Goal: Find specific page/section: Find specific page/section

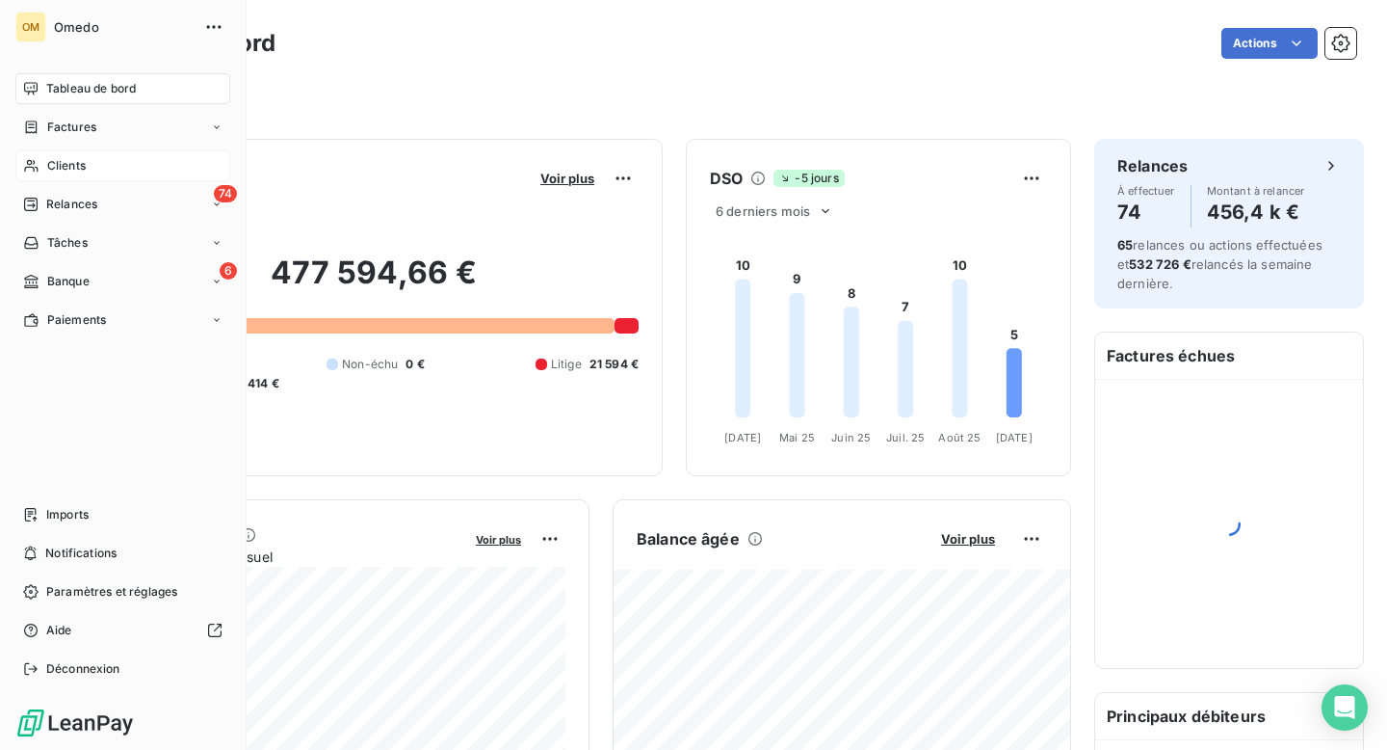
click at [53, 159] on span "Clients" at bounding box center [66, 165] width 39 height 17
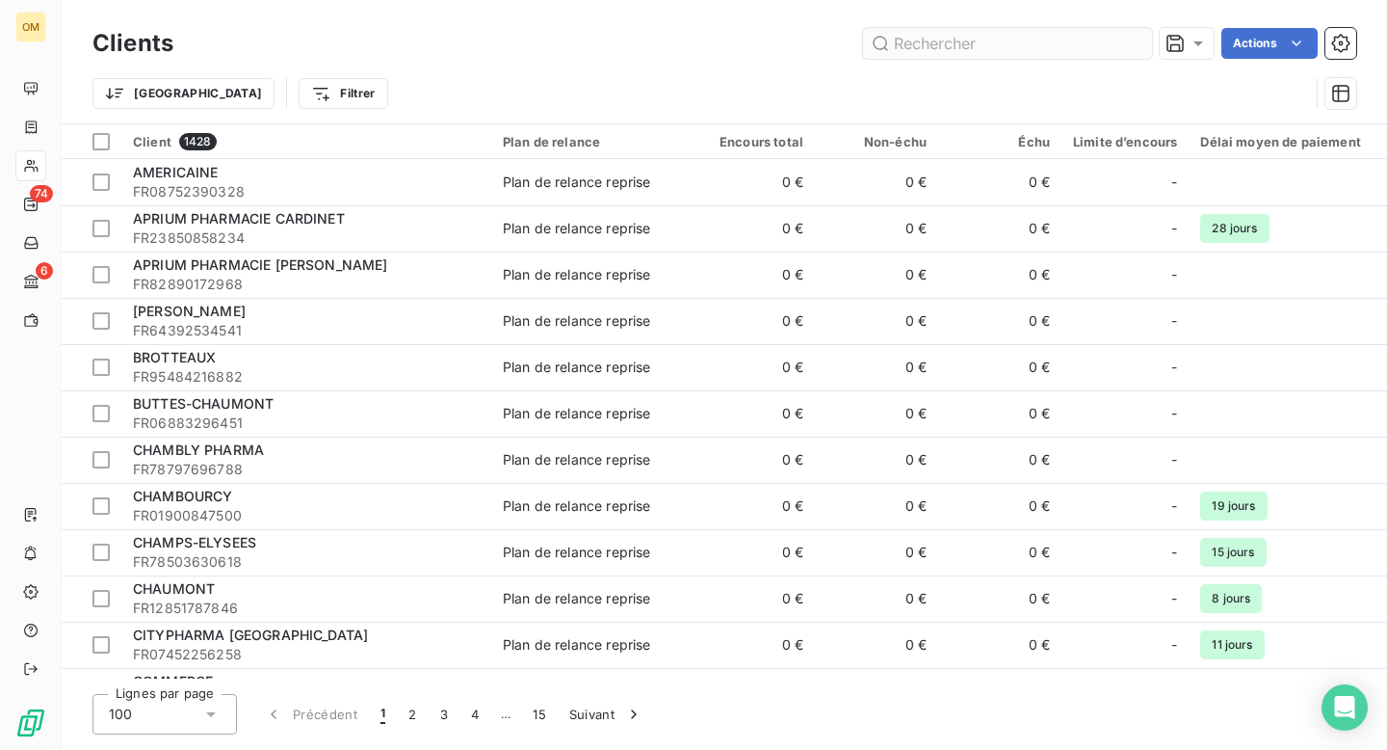
click at [969, 40] on input "text" at bounding box center [1007, 43] width 289 height 31
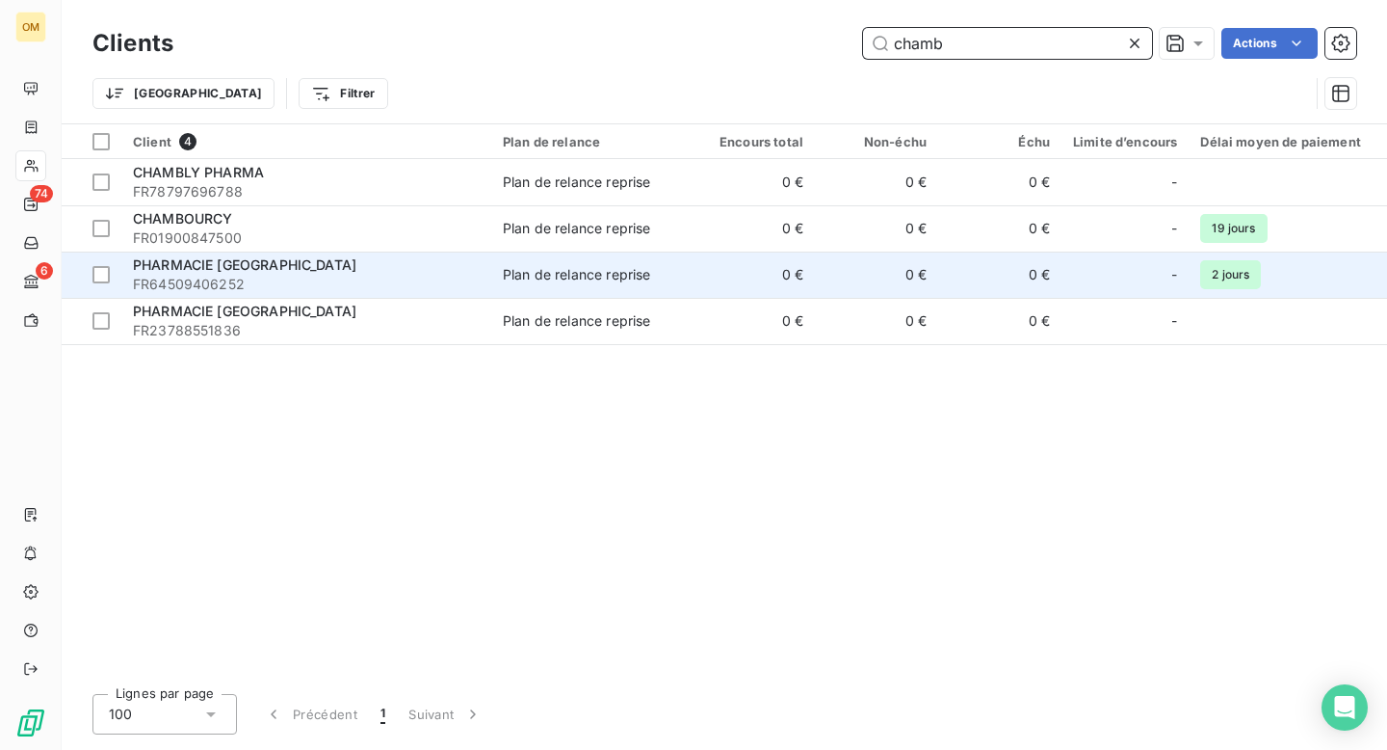
type input "chamb"
click at [517, 282] on div "Plan de relance reprise" at bounding box center [576, 274] width 147 height 19
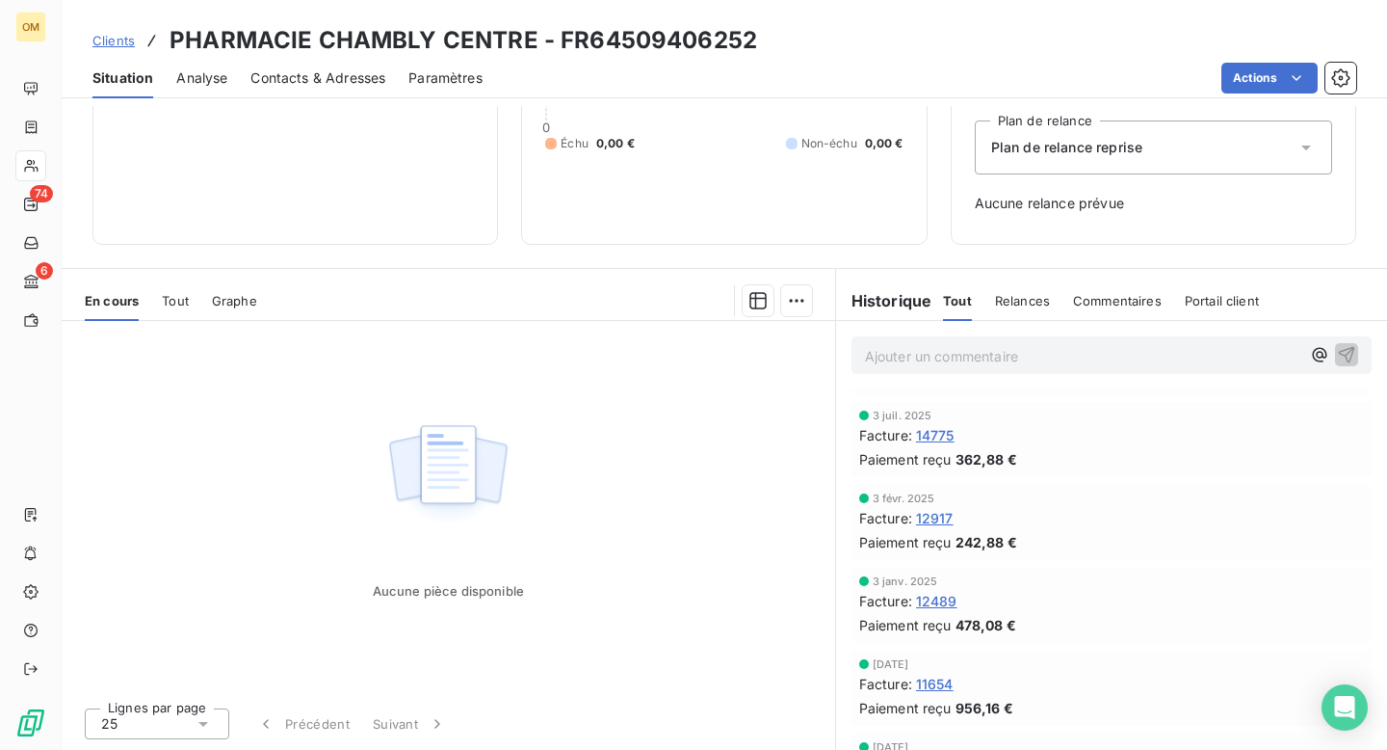
scroll to position [174, 0]
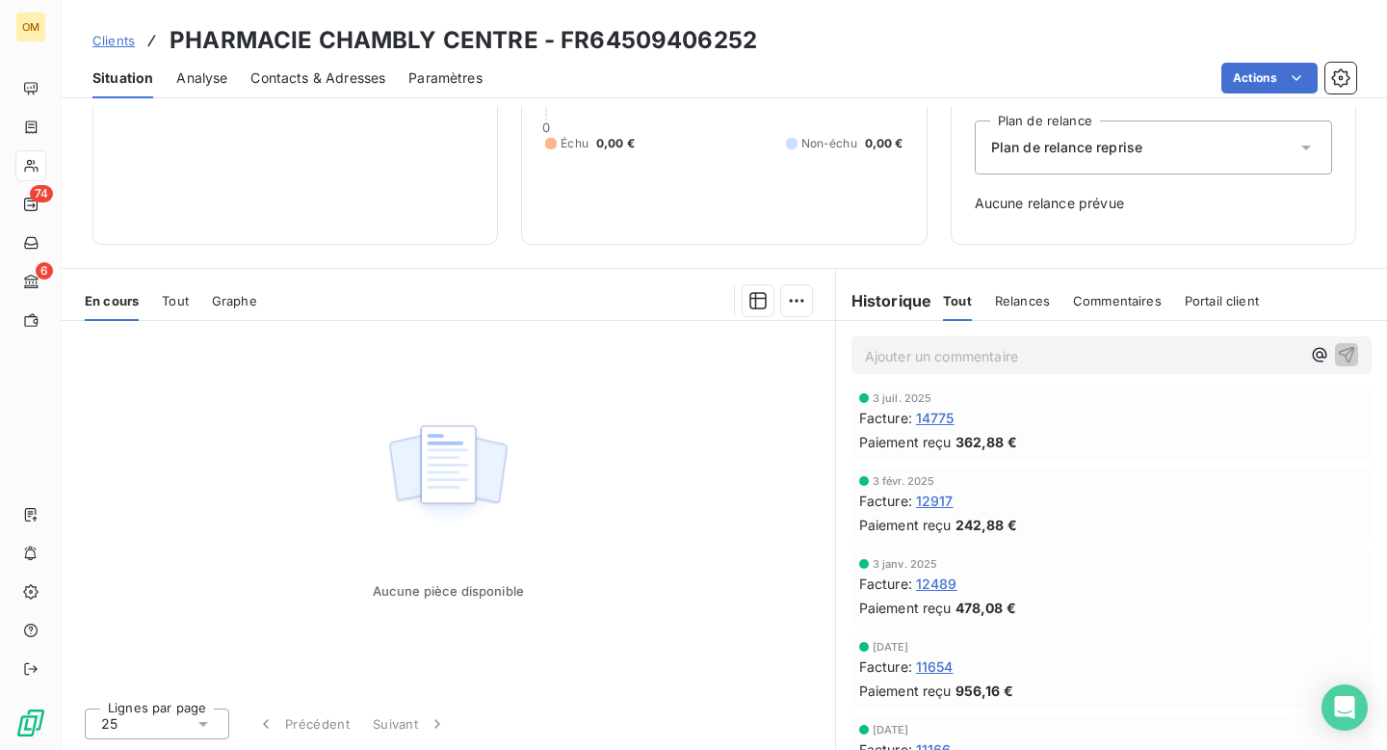
click at [948, 496] on span "12917" at bounding box center [935, 500] width 38 height 20
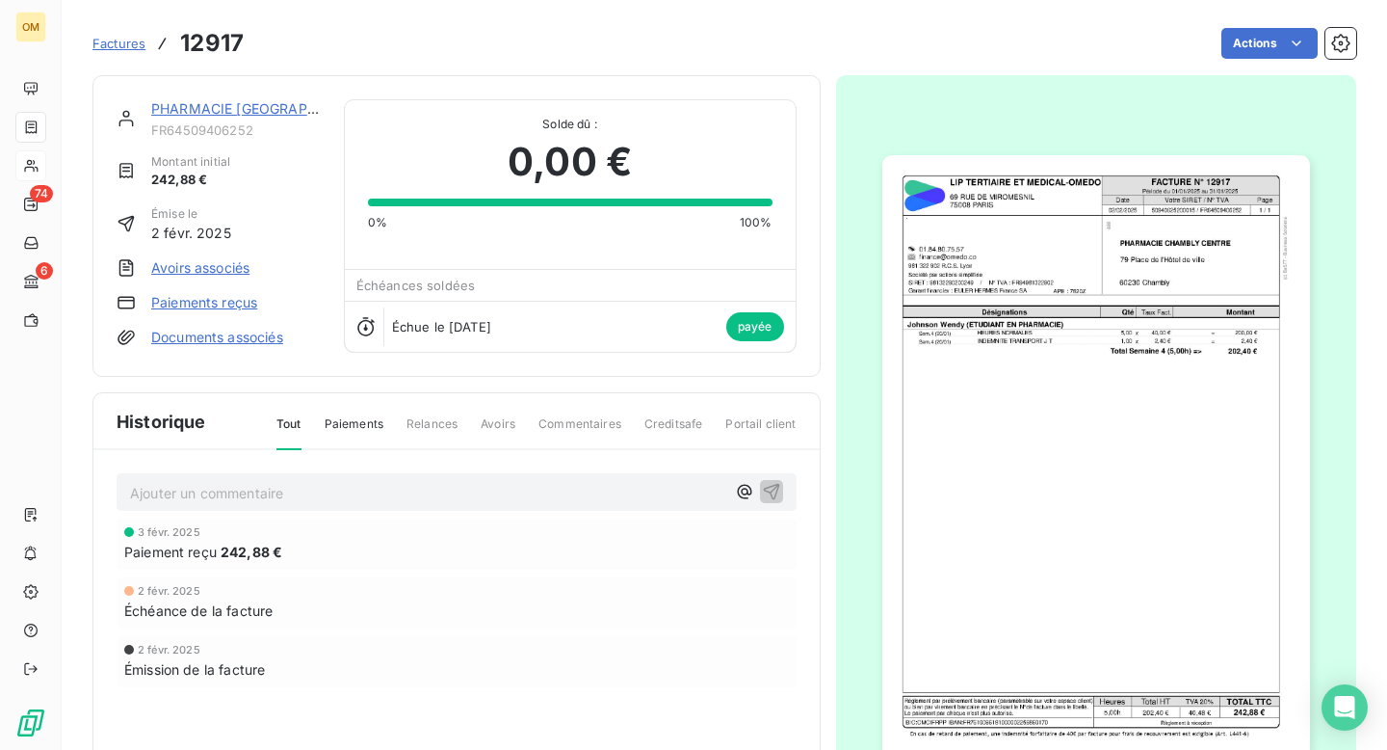
click at [1170, 255] on img "button" at bounding box center [1097, 457] width 428 height 604
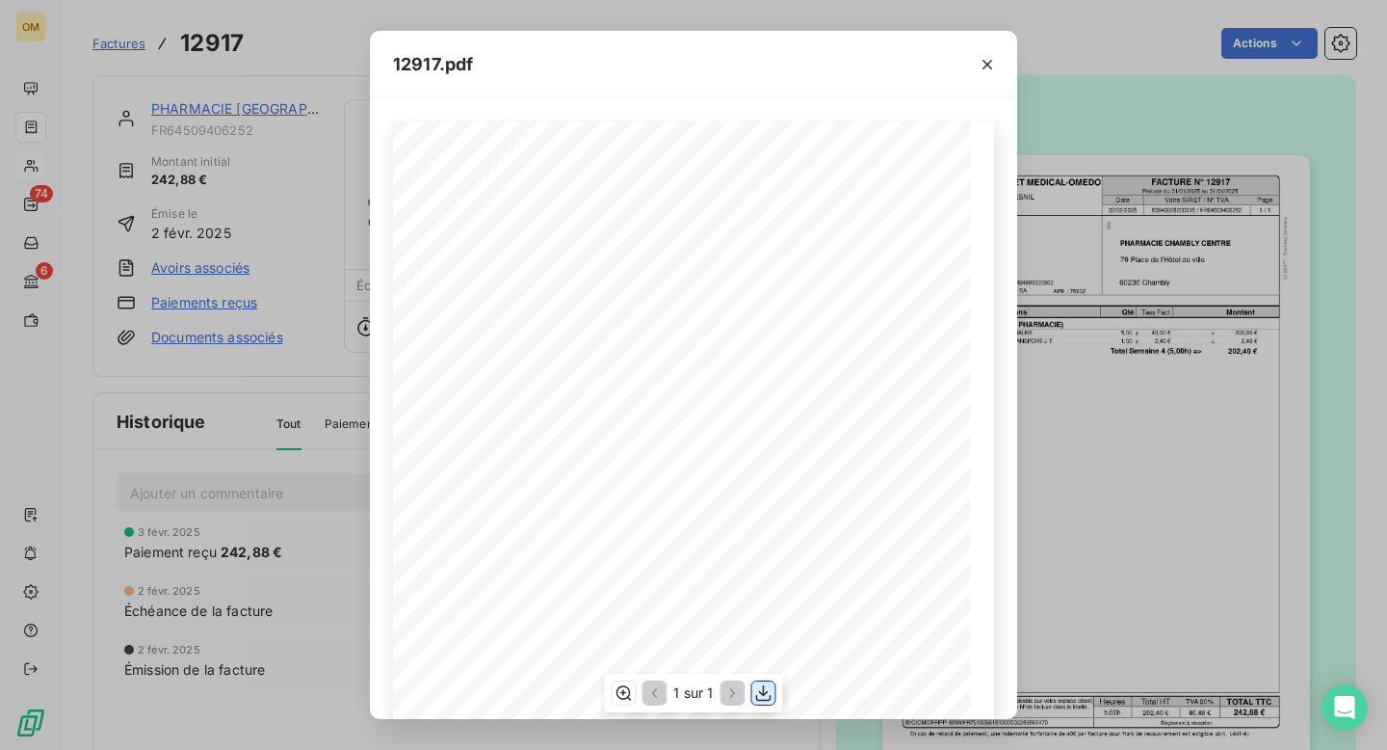
click at [764, 697] on icon "button" at bounding box center [763, 692] width 19 height 19
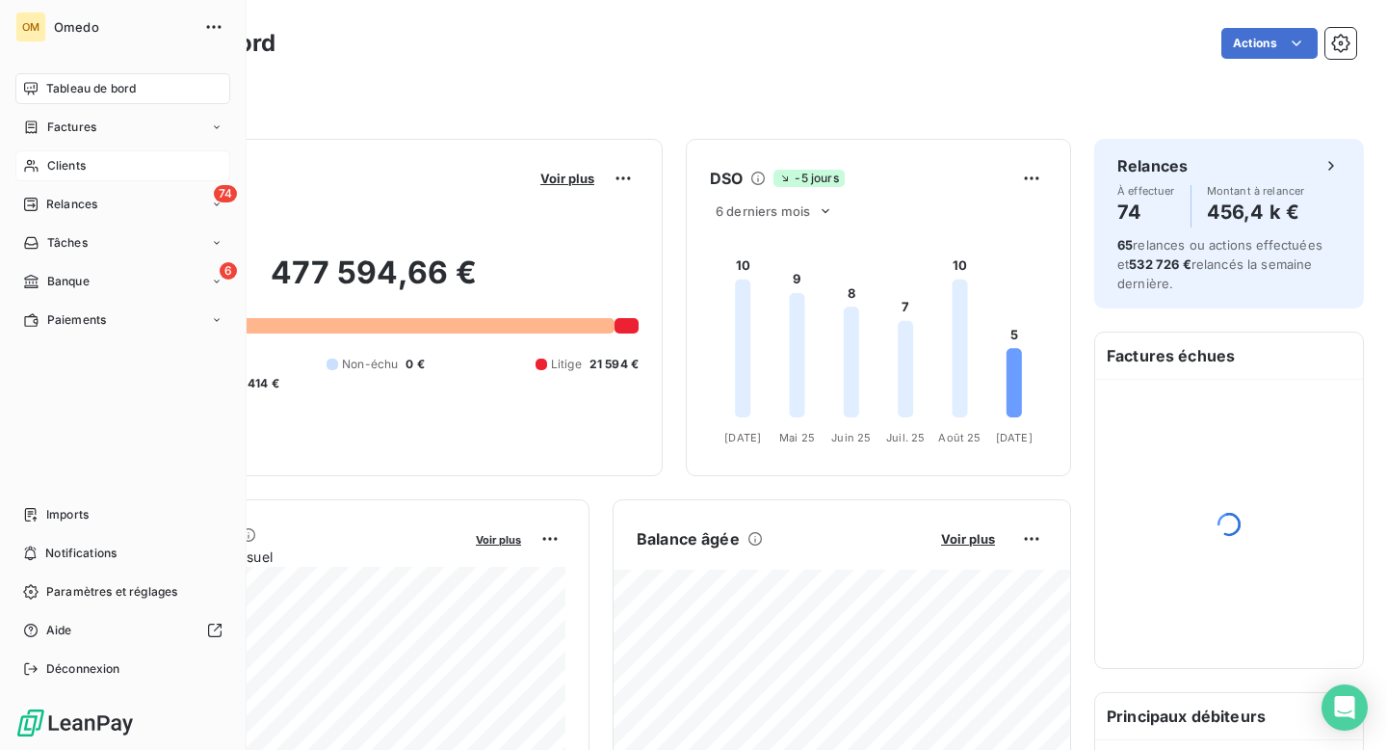
click at [65, 162] on span "Clients" at bounding box center [66, 165] width 39 height 17
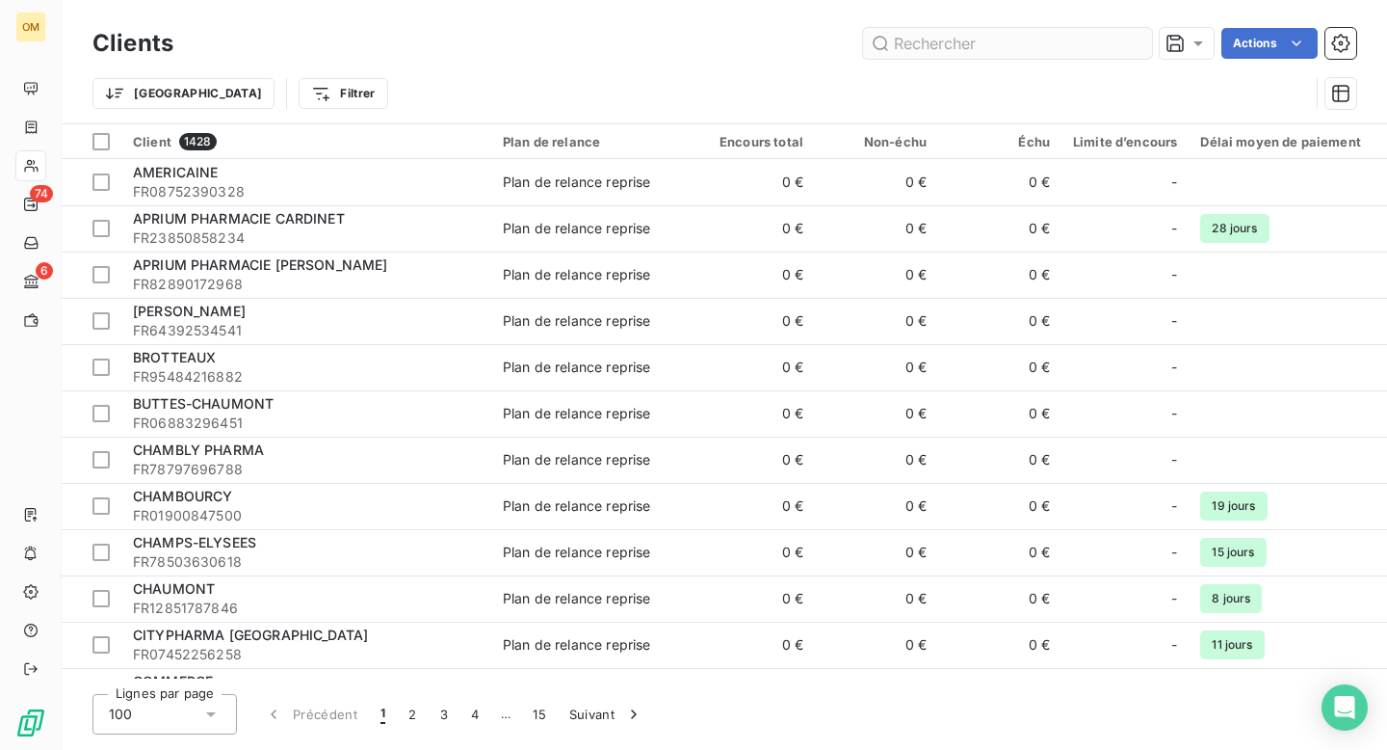
click at [1018, 40] on input "text" at bounding box center [1007, 43] width 289 height 31
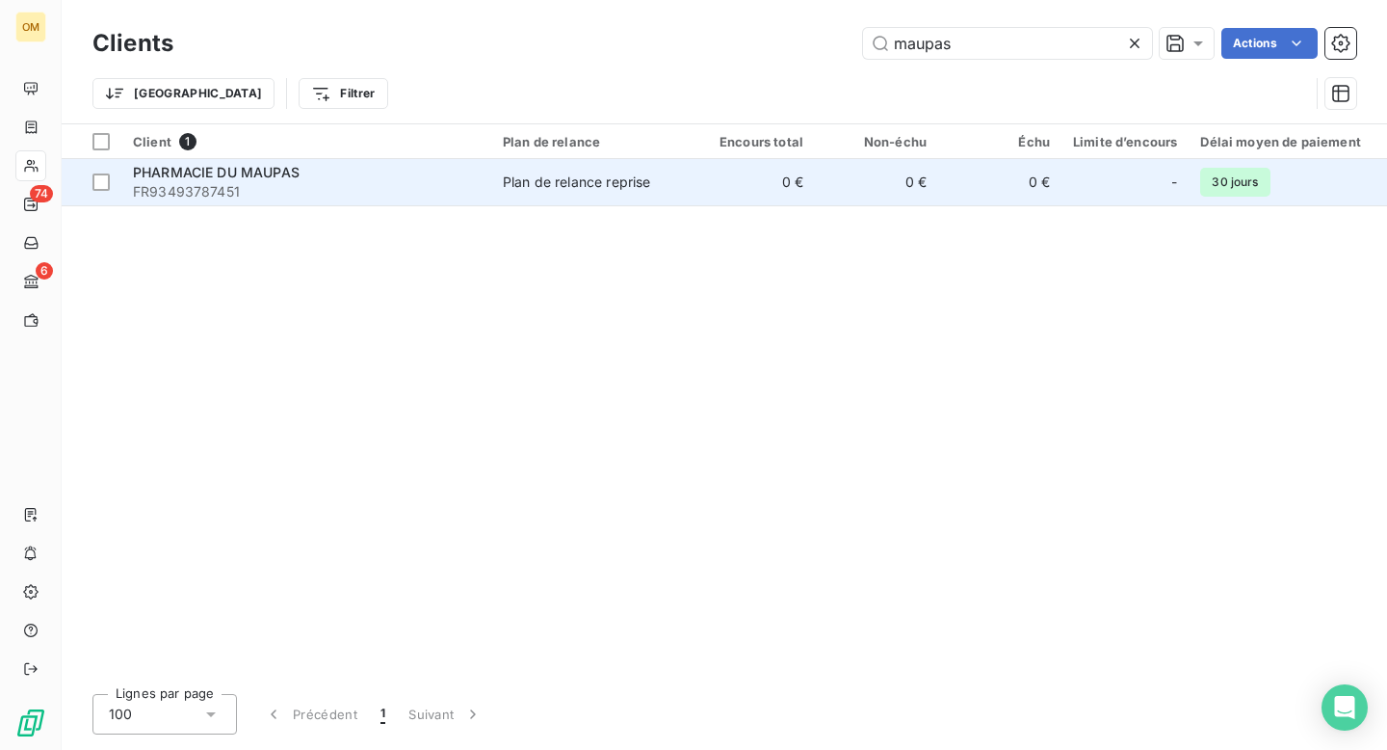
type input "maupas"
click at [583, 184] on div "Plan de relance reprise" at bounding box center [576, 181] width 147 height 19
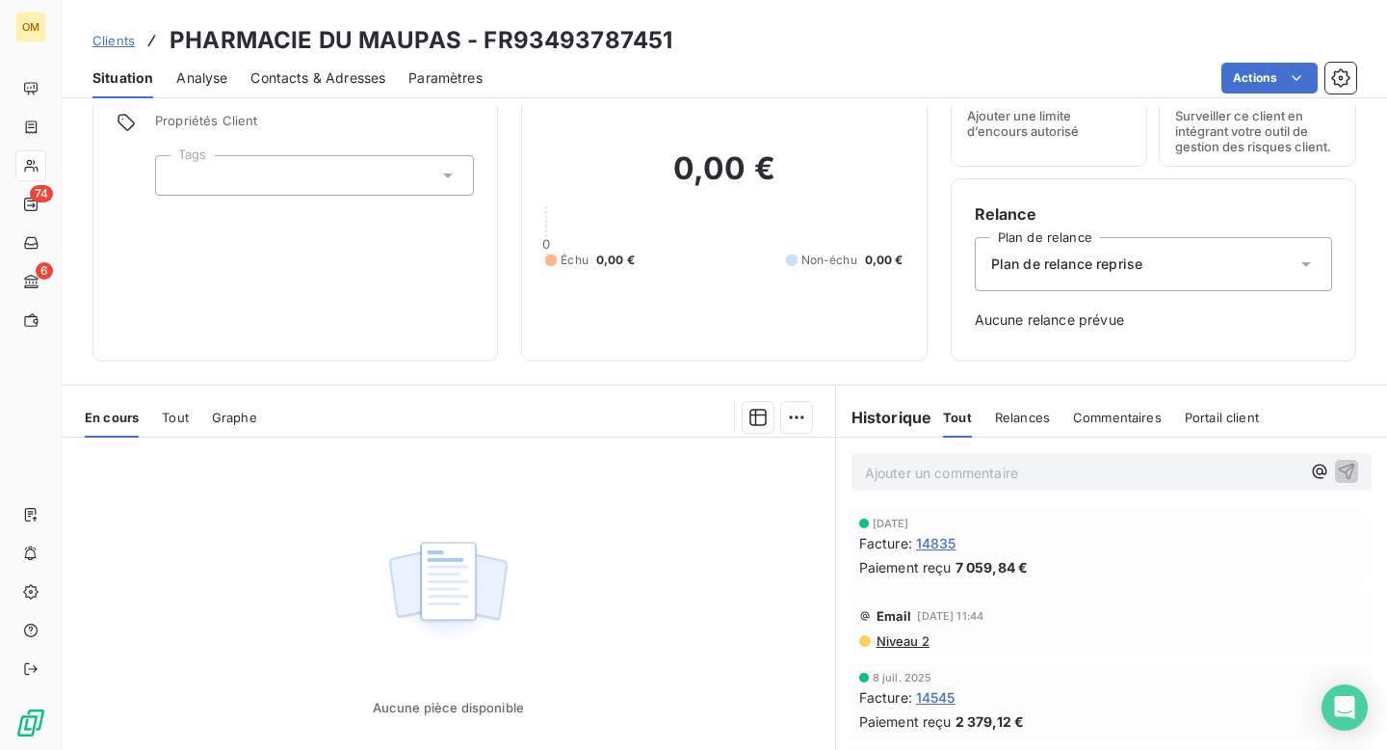
scroll to position [105, 0]
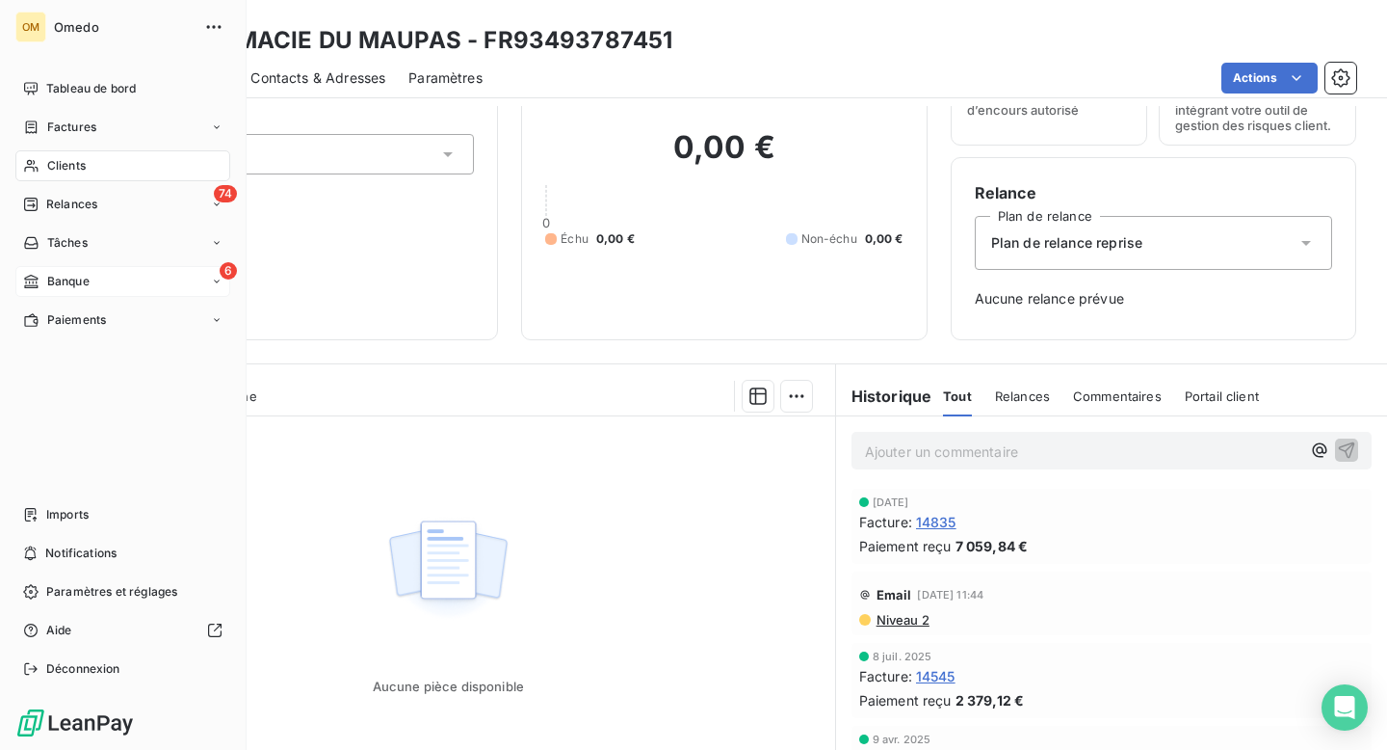
click at [34, 292] on div "6 Banque" at bounding box center [122, 281] width 215 height 31
click at [62, 275] on span "Banque" at bounding box center [68, 281] width 42 height 17
